Goal: Task Accomplishment & Management: Complete application form

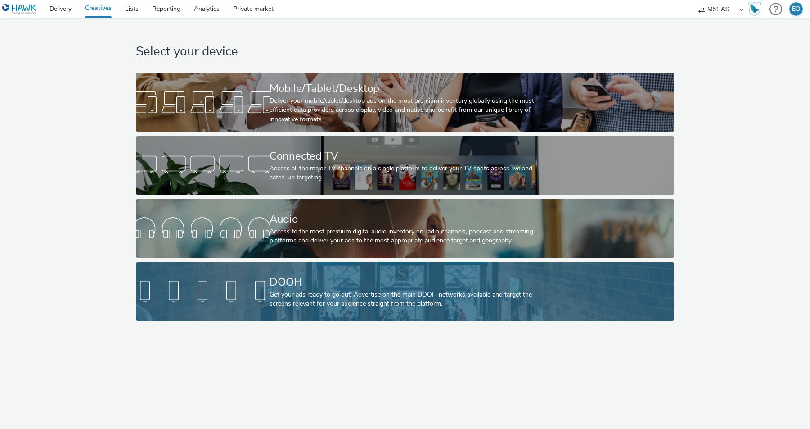
click at [293, 292] on div "Get your ads ready to go out! Advertise on the main DOOH networks available and…" at bounding box center [403, 299] width 267 height 18
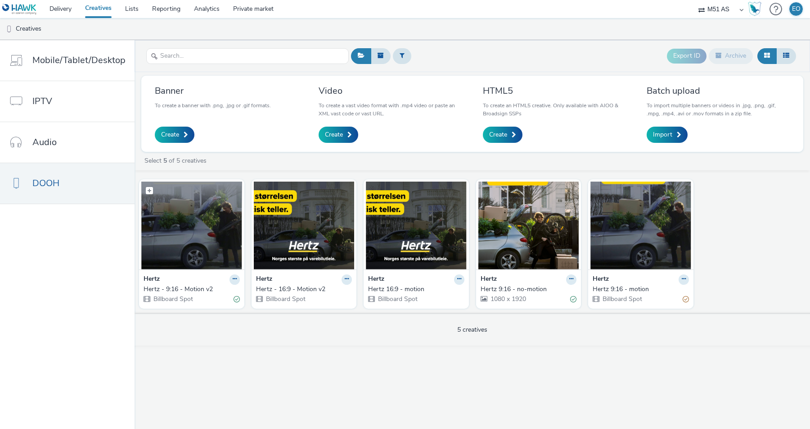
click at [213, 221] on img at bounding box center [191, 225] width 101 height 88
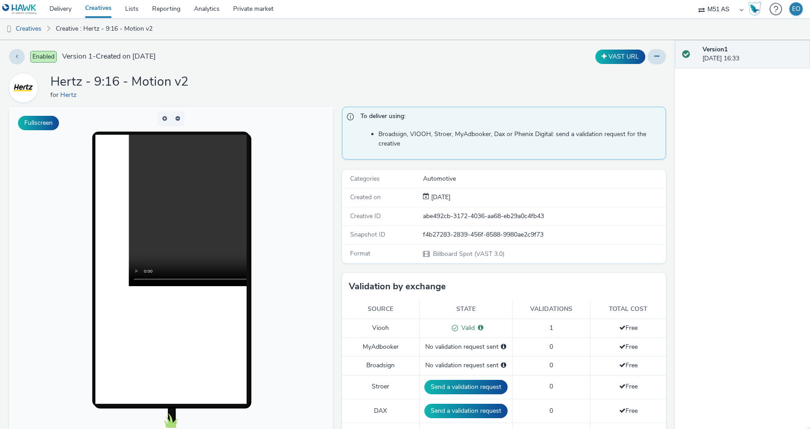
click at [326, 148] on body at bounding box center [171, 291] width 324 height 369
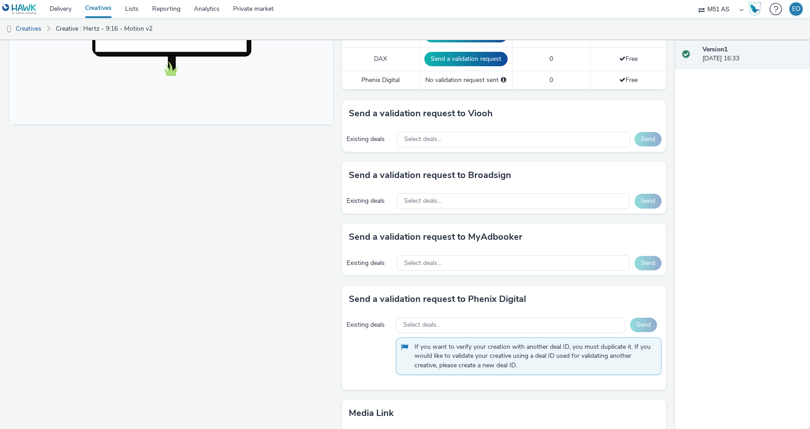
scroll to position [351, 0]
click at [481, 112] on h3 "Send a validation request to Viooh" at bounding box center [421, 114] width 144 height 14
click at [488, 177] on h3 "Send a validation request to Broadsign" at bounding box center [430, 176] width 163 height 14
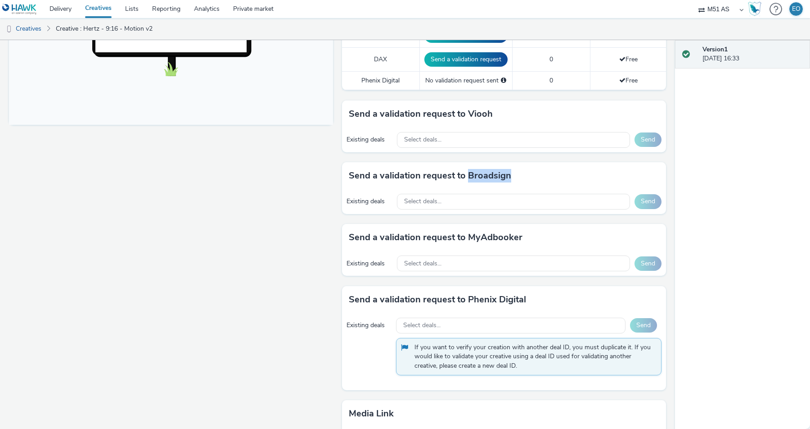
click at [488, 177] on h3 "Send a validation request to Broadsign" at bounding box center [430, 176] width 163 height 14
click at [437, 114] on h3 "Send a validation request to Viooh" at bounding box center [421, 114] width 144 height 14
click at [447, 137] on div "Select deals..." at bounding box center [513, 140] width 233 height 16
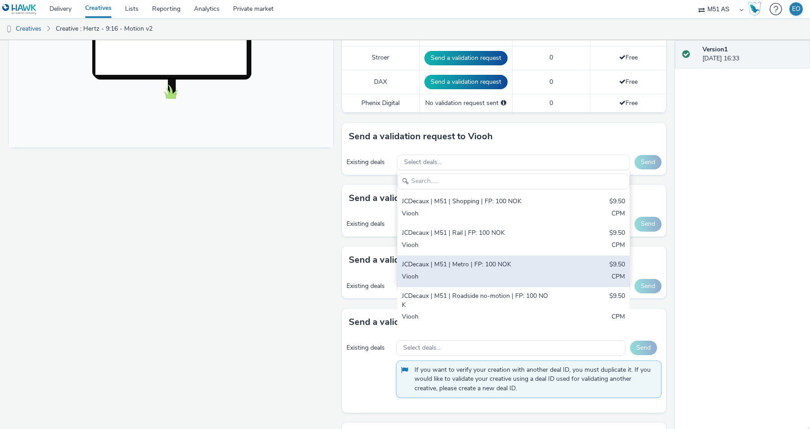
scroll to position [327, 0]
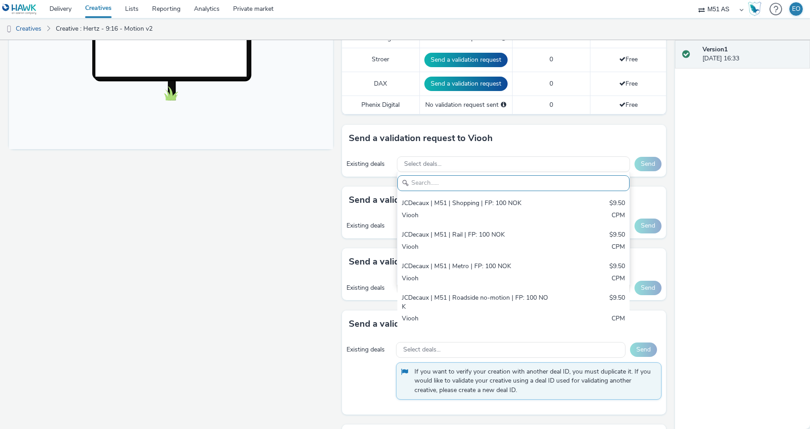
click at [331, 212] on div "Fullscreen" at bounding box center [173, 169] width 329 height 778
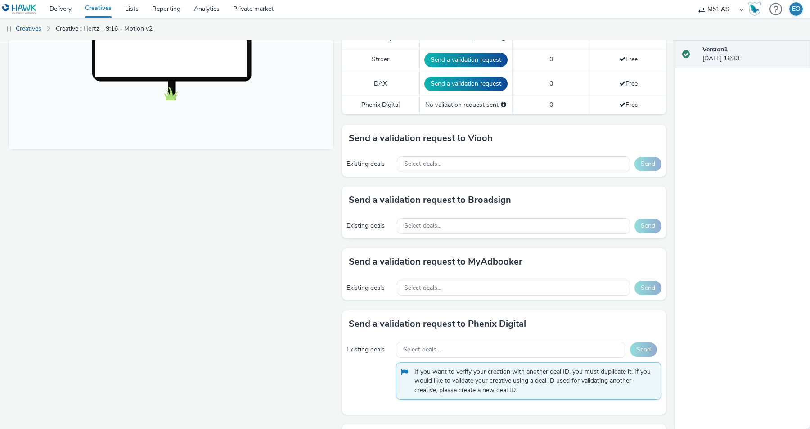
click at [331, 212] on div "Fullscreen" at bounding box center [173, 169] width 329 height 778
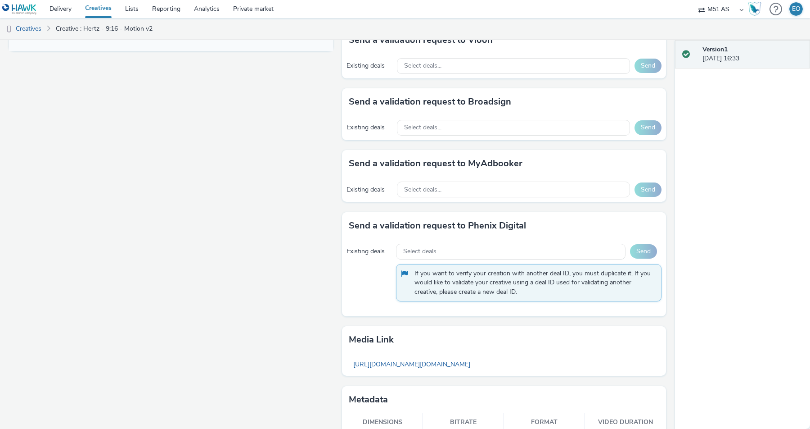
scroll to position [456, 0]
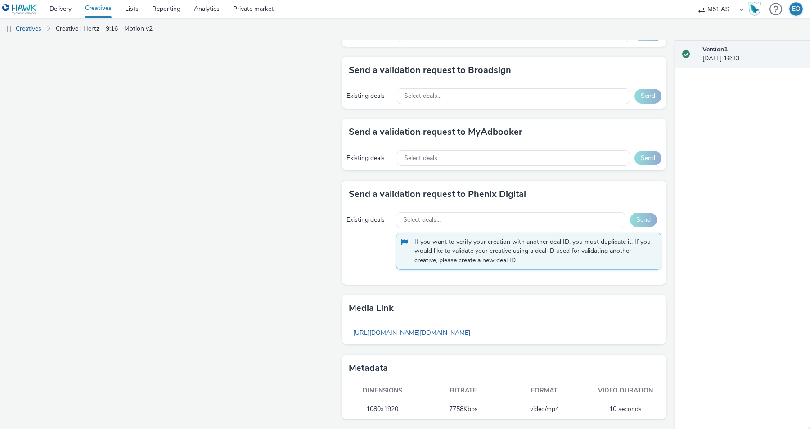
click at [450, 407] on td "7758 Kbps" at bounding box center [463, 409] width 81 height 18
click at [449, 409] on td "7758 Kbps" at bounding box center [463, 409] width 81 height 18
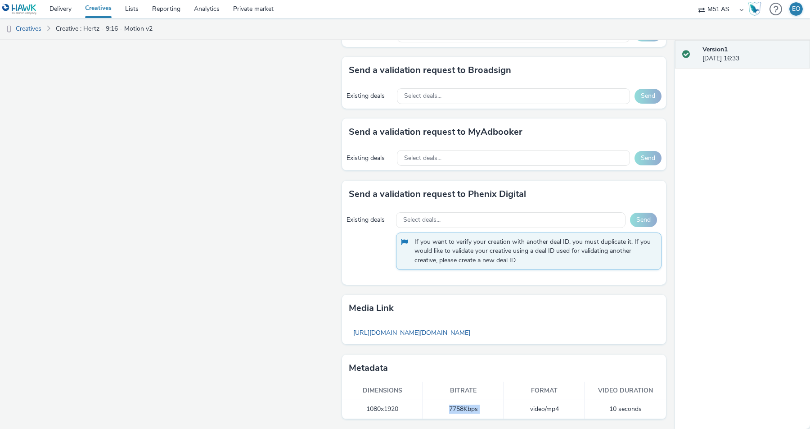
click at [449, 409] on td "7758 Kbps" at bounding box center [463, 409] width 81 height 18
click at [279, 318] on div "Fullscreen" at bounding box center [173, 39] width 329 height 778
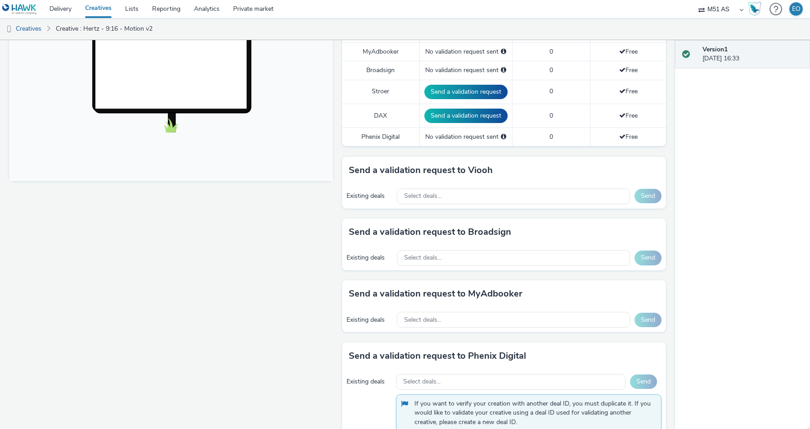
scroll to position [296, 0]
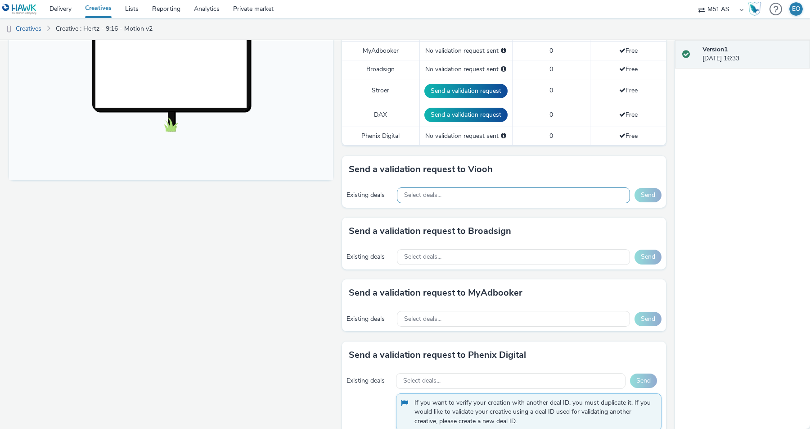
click at [455, 197] on div "Select deals..." at bounding box center [513, 195] width 233 height 16
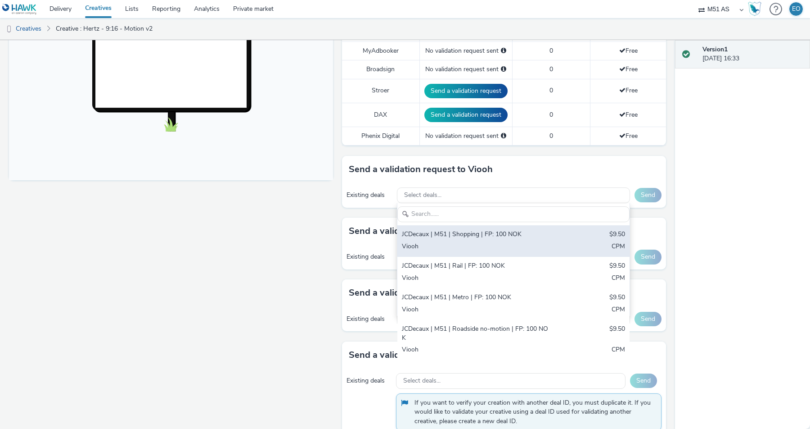
scroll to position [280, 0]
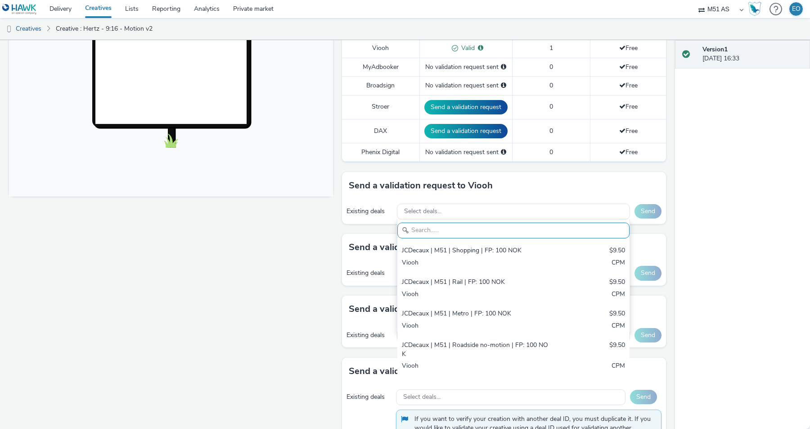
click at [330, 262] on div "Fullscreen" at bounding box center [173, 216] width 329 height 778
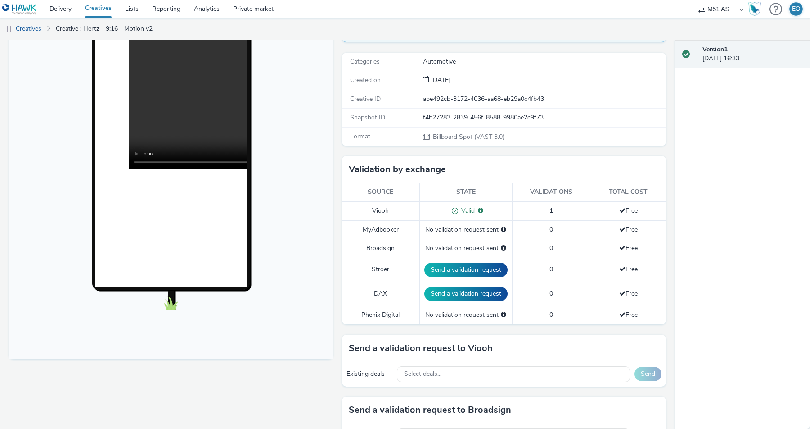
scroll to position [0, 0]
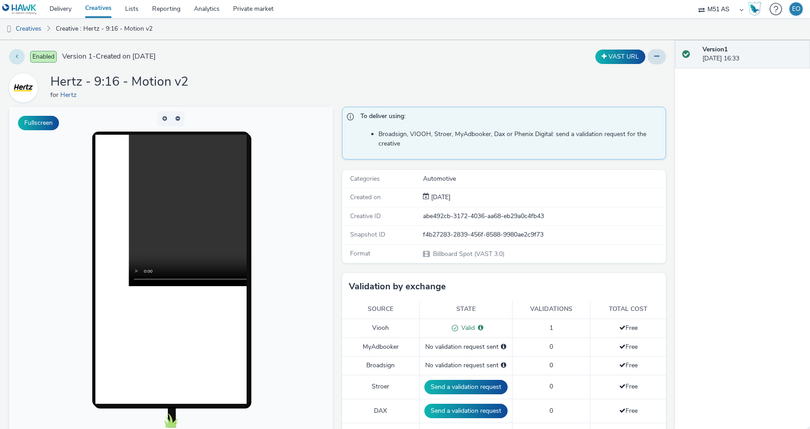
click at [17, 57] on icon at bounding box center [17, 56] width 2 height 6
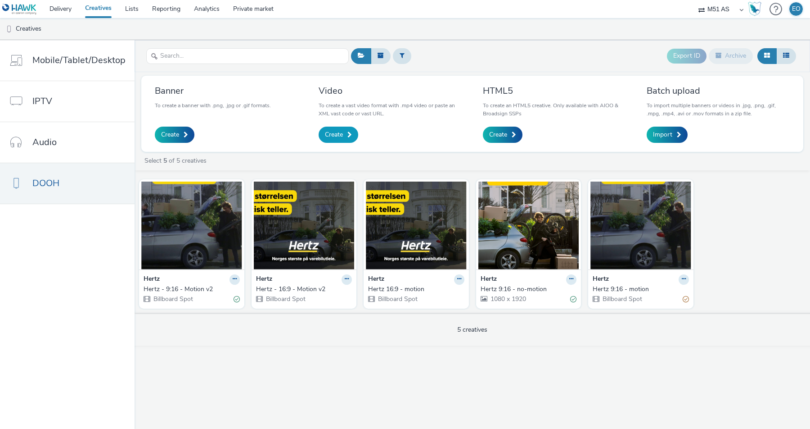
click at [341, 134] on span "Create" at bounding box center [334, 134] width 18 height 9
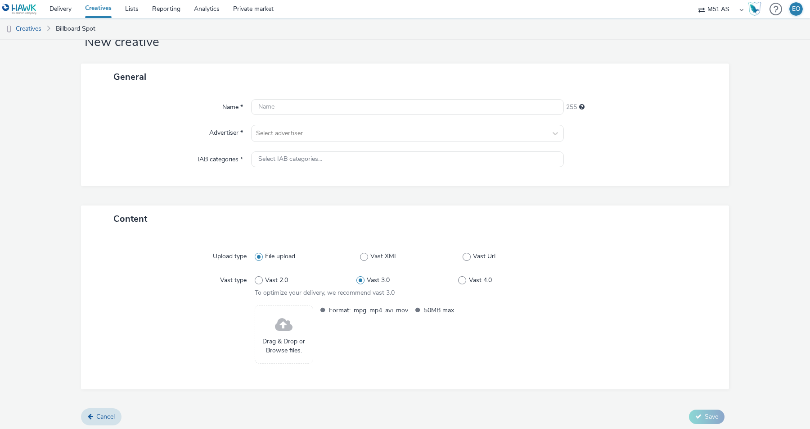
scroll to position [34, 0]
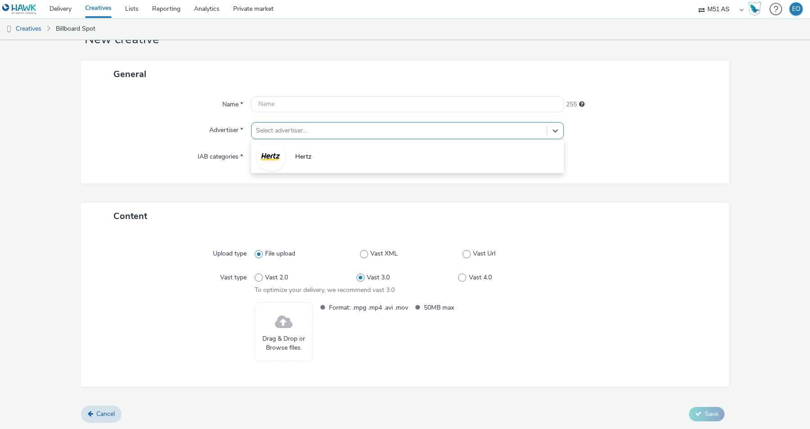
click at [320, 133] on div at bounding box center [399, 130] width 286 height 11
click at [288, 91] on div "Name * 255 Advertiser * option [PERSON_NAME] focused, 1 of 1. 1 result availabl…" at bounding box center [405, 135] width 648 height 96
click at [302, 129] on div at bounding box center [399, 130] width 286 height 11
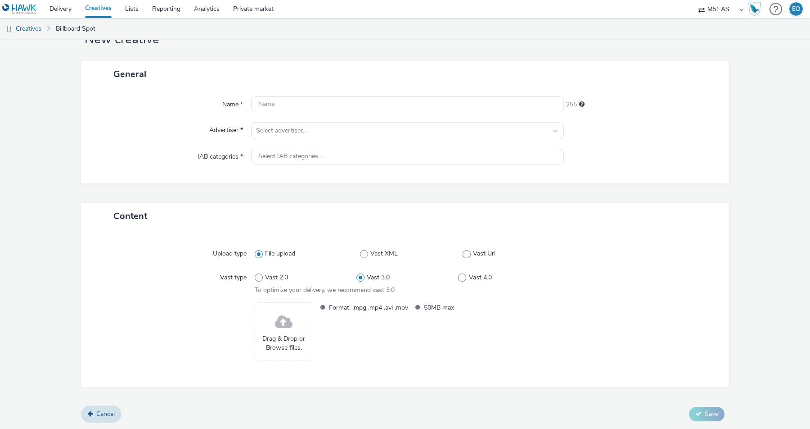
click at [200, 122] on div "Name * 255 Advertiser * Select advertiser... IAB categories * Select IAB catego…" at bounding box center [405, 135] width 648 height 96
click at [277, 154] on span "Select IAB categories..." at bounding box center [290, 157] width 64 height 8
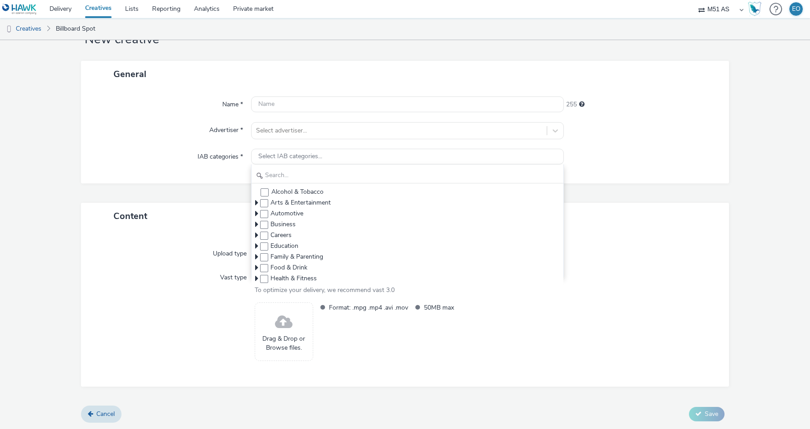
click at [220, 150] on label "IAB categories *" at bounding box center [220, 155] width 53 height 13
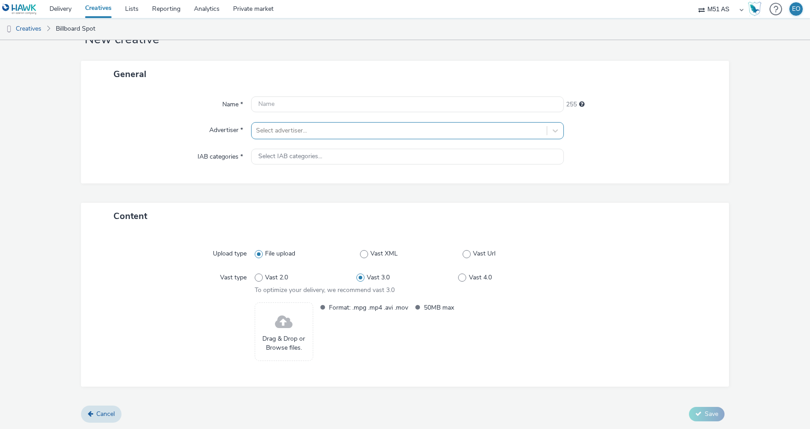
click at [307, 132] on div at bounding box center [399, 130] width 286 height 11
click at [188, 124] on div "Advertiser *" at bounding box center [170, 130] width 161 height 17
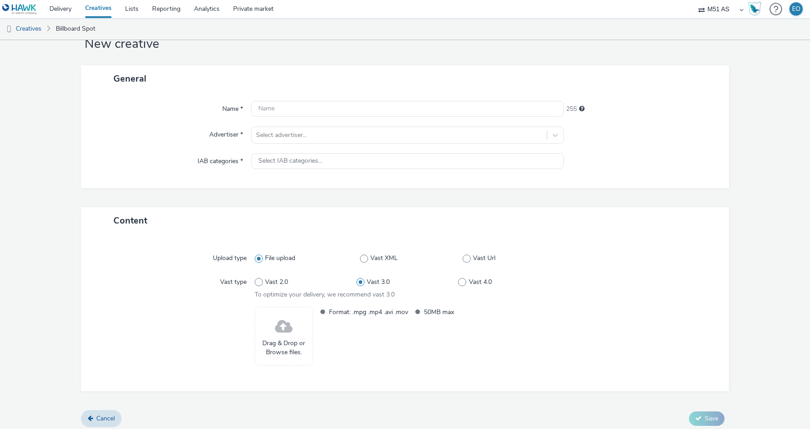
scroll to position [0, 0]
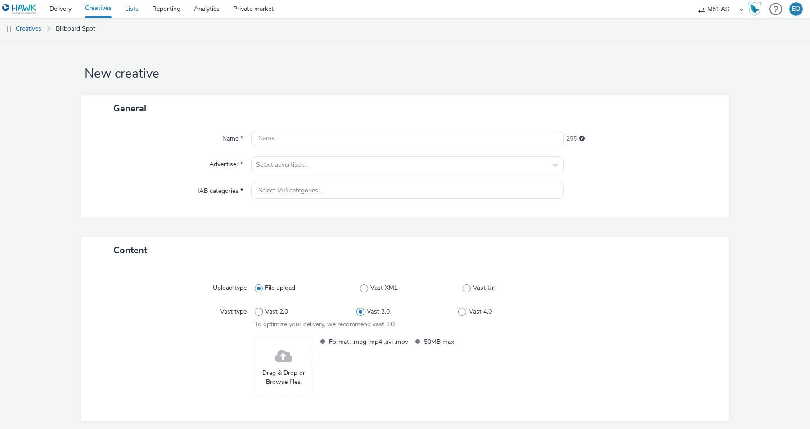
click at [136, 10] on link "Lists" at bounding box center [131, 9] width 27 height 18
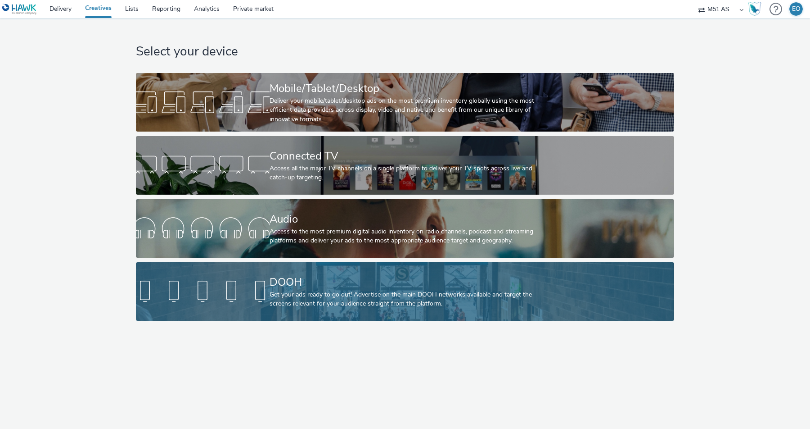
click at [289, 284] on div "DOOH" at bounding box center [403, 282] width 267 height 16
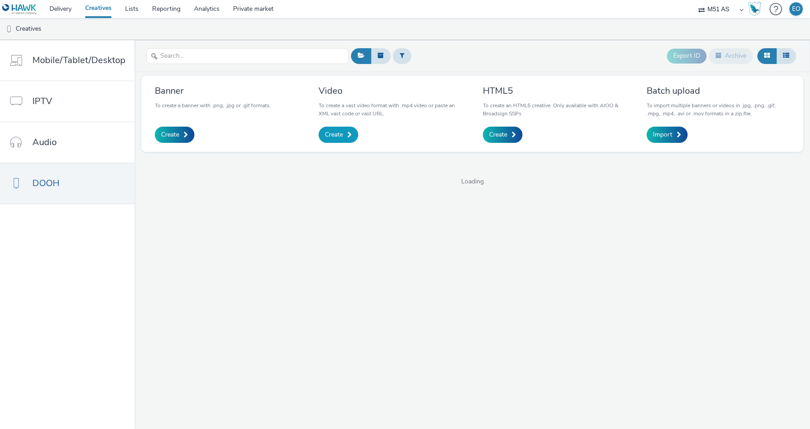
click at [335, 133] on span "Create" at bounding box center [334, 134] width 18 height 9
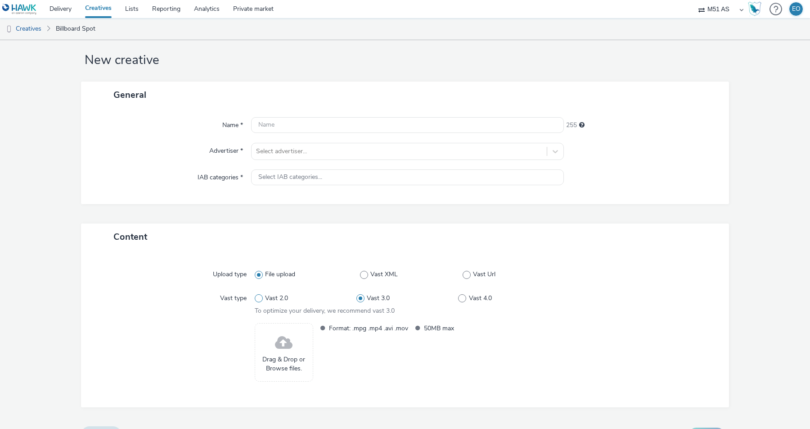
scroll to position [27, 0]
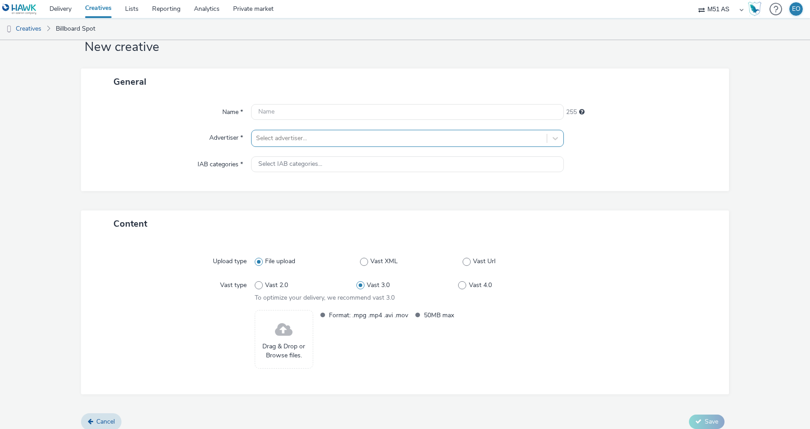
click at [319, 141] on div at bounding box center [399, 138] width 286 height 11
click at [326, 114] on input "text" at bounding box center [407, 112] width 313 height 16
click at [319, 99] on div "Name * 255 Advertiser * Select advertiser... IAB categories * Select IAB catego…" at bounding box center [405, 143] width 648 height 96
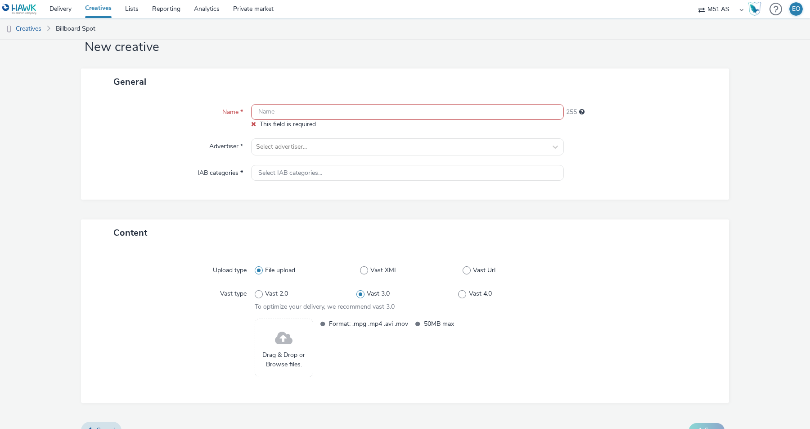
scroll to position [43, 0]
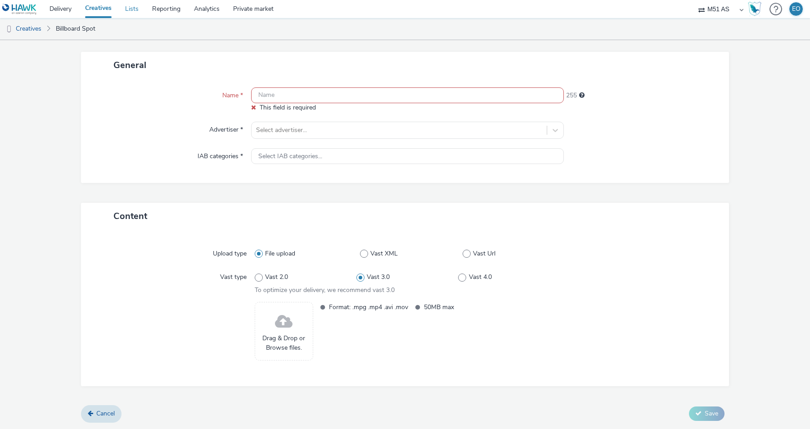
click at [135, 11] on link "Lists" at bounding box center [131, 9] width 27 height 18
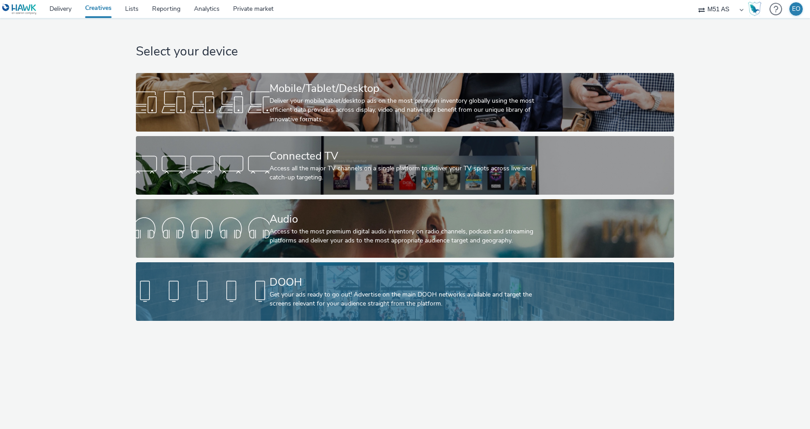
click at [305, 310] on div "DOOH Get your ads ready to go out! Advertise on the main DOOH networks availabl…" at bounding box center [403, 291] width 267 height 59
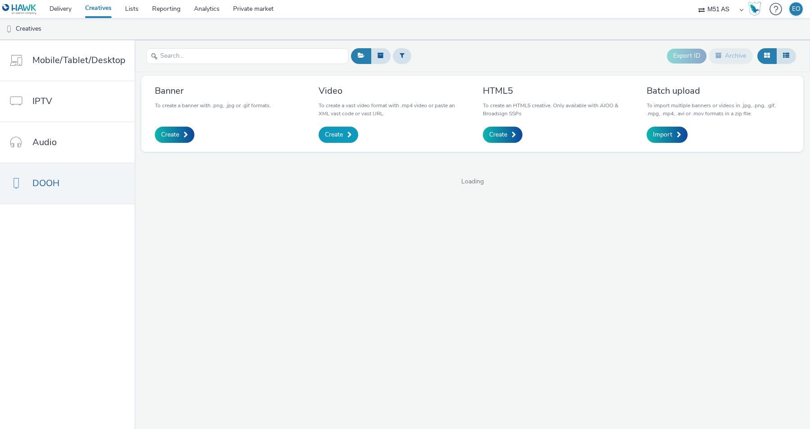
click at [326, 131] on span "Create" at bounding box center [334, 134] width 18 height 9
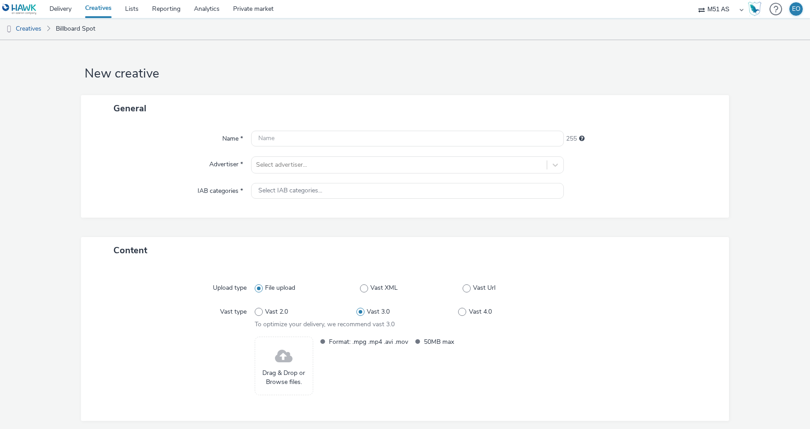
scroll to position [34, 0]
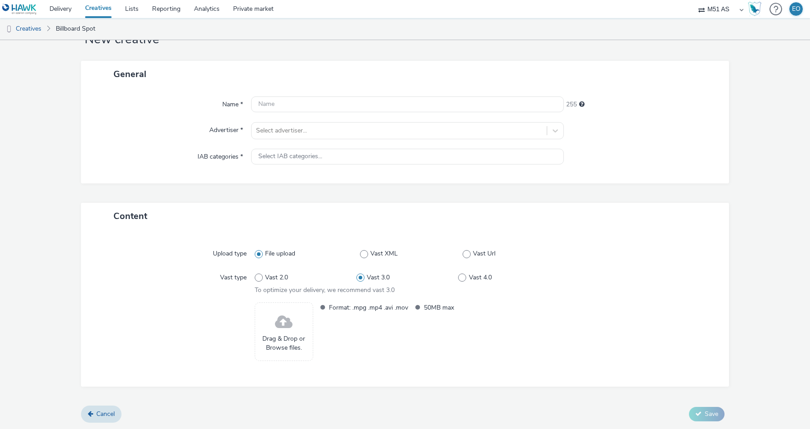
click at [355, 308] on span "Format: .mpg .mp4 .avi .mov" at bounding box center [368, 307] width 79 height 10
drag, startPoint x: 352, startPoint y: 307, endPoint x: 406, endPoint y: 309, distance: 54.5
click at [406, 309] on ul "Format: .mpg .mp4 .avi .mov 50MB max" at bounding box center [410, 307] width 188 height 10
click at [404, 312] on div "Format: .mpg .mp4 .avi .mov 50MB max" at bounding box center [438, 331] width 245 height 59
click at [405, 163] on div "Select IAB categories..." at bounding box center [407, 157] width 313 height 16
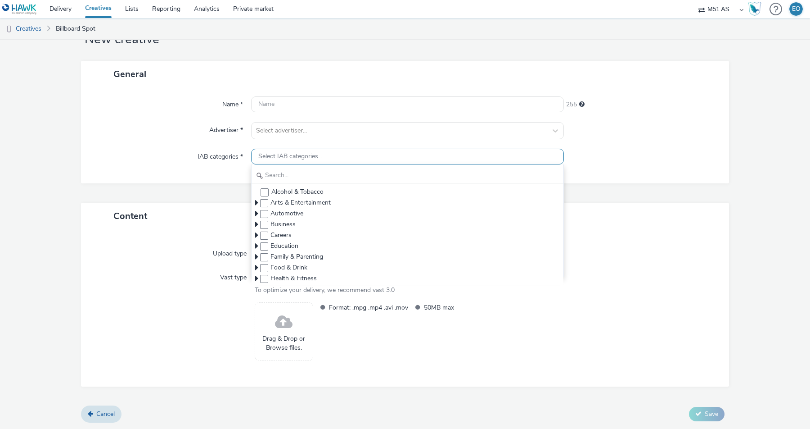
click at [403, 162] on div "Select IAB categories..." at bounding box center [407, 157] width 313 height 16
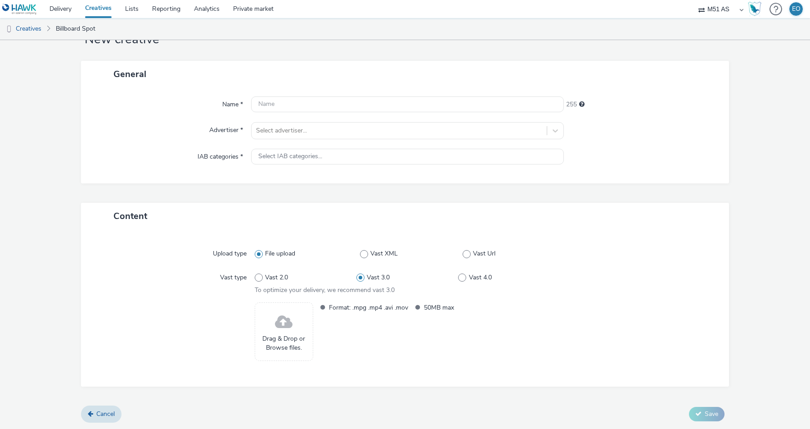
click at [385, 120] on div "Name * 255 Advertiser * Select advertiser... IAB categories * Select IAB catego…" at bounding box center [405, 135] width 648 height 96
click at [385, 129] on div at bounding box center [399, 130] width 286 height 11
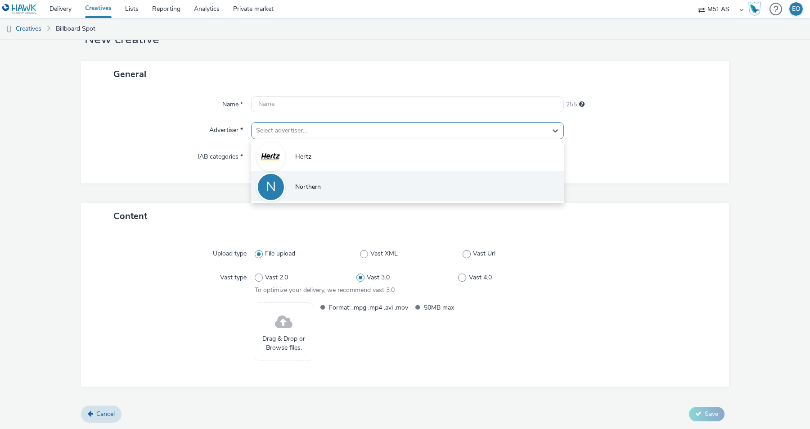
click at [321, 194] on li "N Northern" at bounding box center [407, 186] width 313 height 30
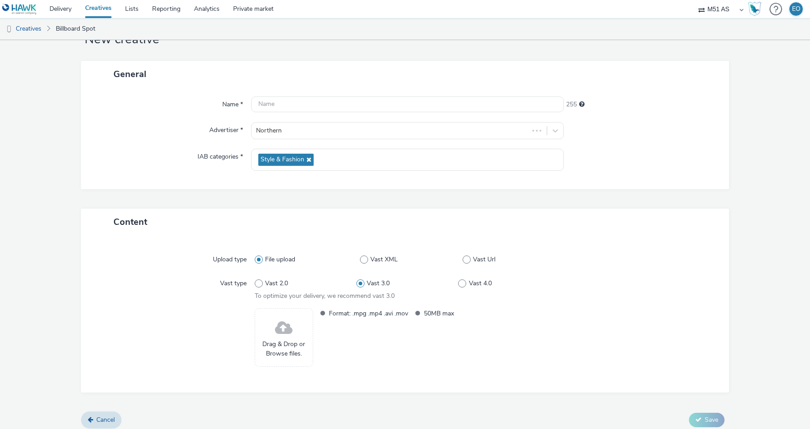
click at [312, 190] on div "General Name * 255 Advertiser * Northern IAB categories * Style & Fashion" at bounding box center [405, 135] width 648 height 148
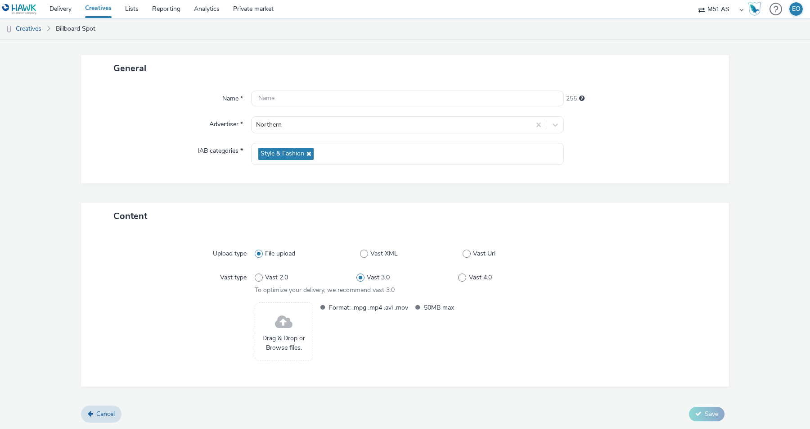
scroll to position [0, 0]
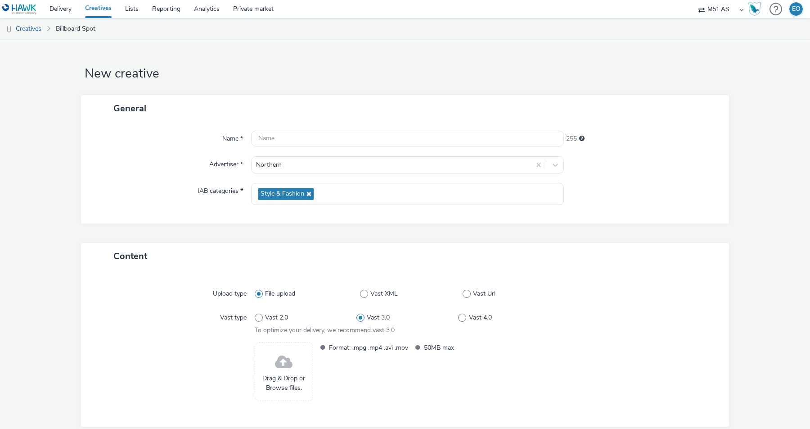
click at [102, 9] on link "Creatives" at bounding box center [98, 9] width 40 height 18
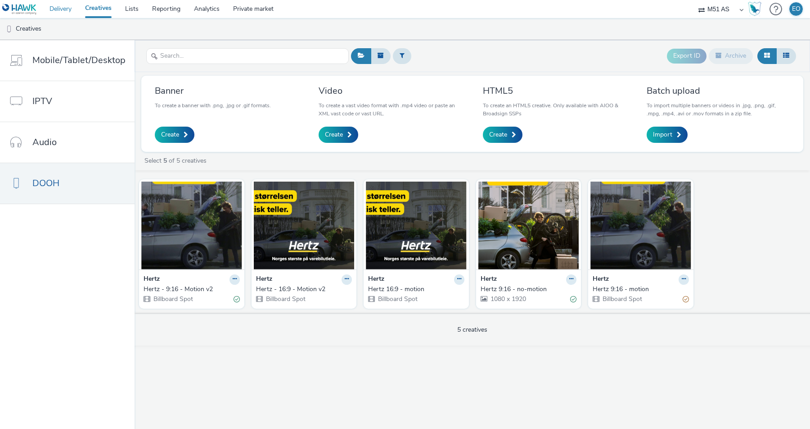
click at [65, 10] on link "Delivery" at bounding box center [61, 9] width 36 height 18
